Goal: Transaction & Acquisition: Purchase product/service

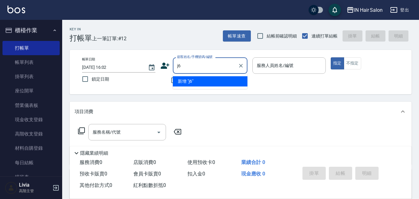
type input "j"
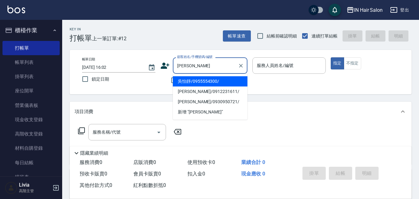
click at [189, 81] on li "吳怡靜/0955554300/" at bounding box center [210, 81] width 75 height 10
type input "吳怡靜/0955554300/"
type input "8號店長Livia-8"
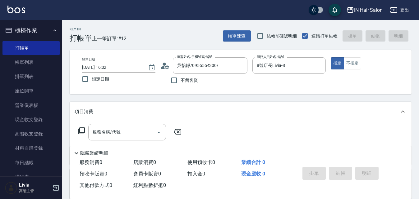
click at [82, 130] on icon at bounding box center [81, 130] width 7 height 7
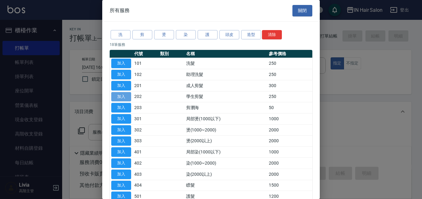
click at [125, 96] on button "加入" at bounding box center [121, 97] width 20 height 10
type input "學生剪髮(202)"
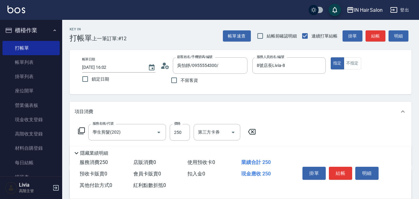
click at [82, 130] on icon at bounding box center [81, 130] width 7 height 7
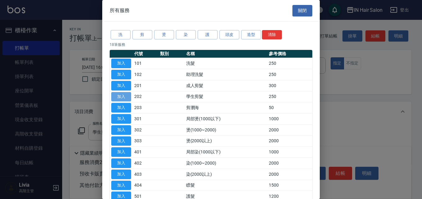
click at [124, 96] on button "加入" at bounding box center [121, 97] width 20 height 10
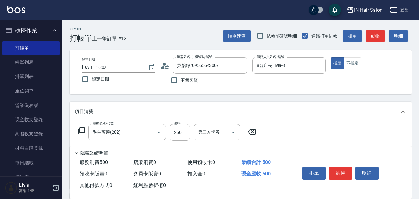
click at [80, 129] on icon at bounding box center [81, 130] width 7 height 7
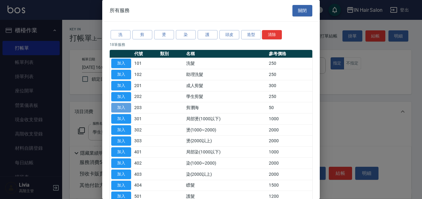
click at [124, 109] on button "加入" at bounding box center [121, 108] width 20 height 10
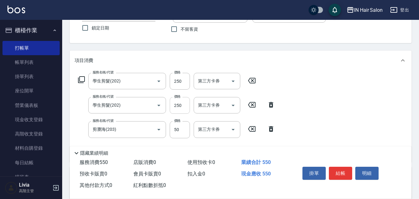
scroll to position [62, 0]
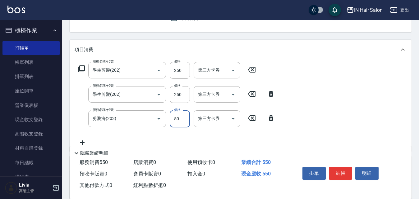
click at [177, 119] on input "50" at bounding box center [180, 119] width 20 height 17
type input "100"
click at [152, 134] on div "服務名稱/代號 學生剪髮(202) 服務名稱/代號 價格 250 價格 第三方卡券 第三方卡券 服務名稱/代號 學生剪髮(202) 服務名稱/代號 價格 25…" at bounding box center [177, 104] width 204 height 84
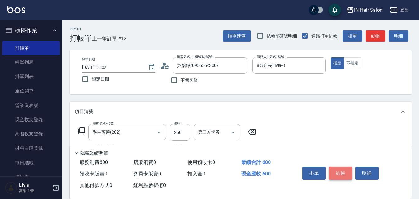
click at [341, 170] on button "結帳" at bounding box center [340, 173] width 23 height 13
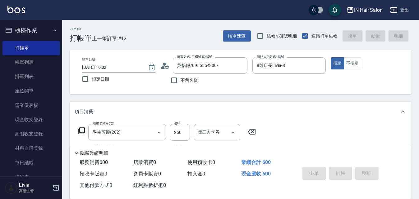
type input "[DATE] 17:28"
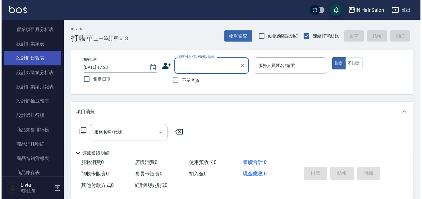
scroll to position [435, 0]
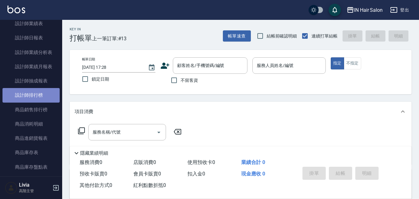
click at [43, 93] on link "設計師排行榜" at bounding box center [30, 95] width 57 height 14
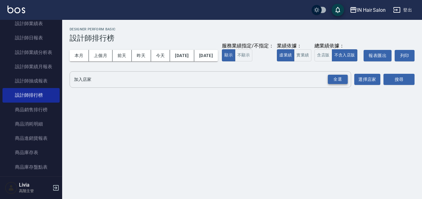
click at [335, 84] on div "全選" at bounding box center [338, 80] width 20 height 10
click at [161, 55] on button "今天" at bounding box center [160, 55] width 19 height 11
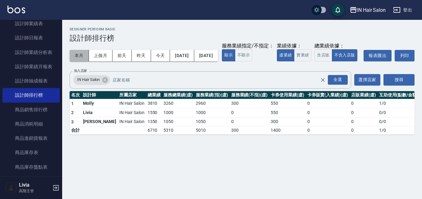
click at [79, 55] on button "本月" at bounding box center [79, 55] width 19 height 11
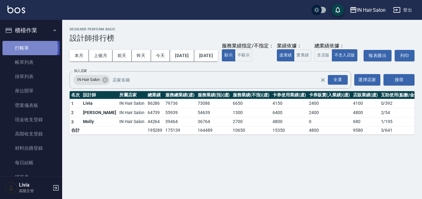
click at [27, 48] on link "打帳單" at bounding box center [30, 48] width 57 height 14
